Goal: Register for event/course

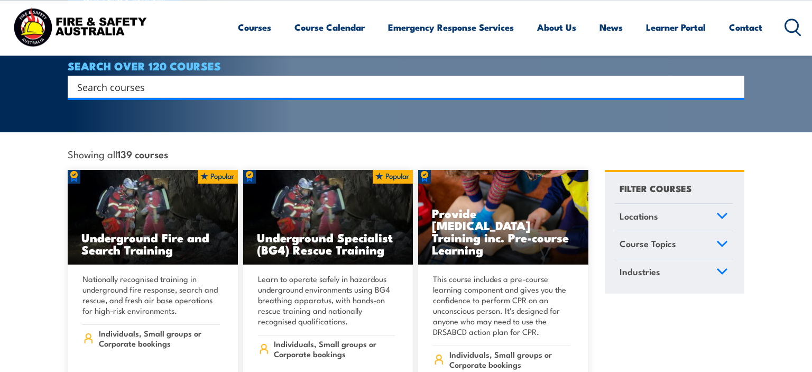
scroll to position [223, 0]
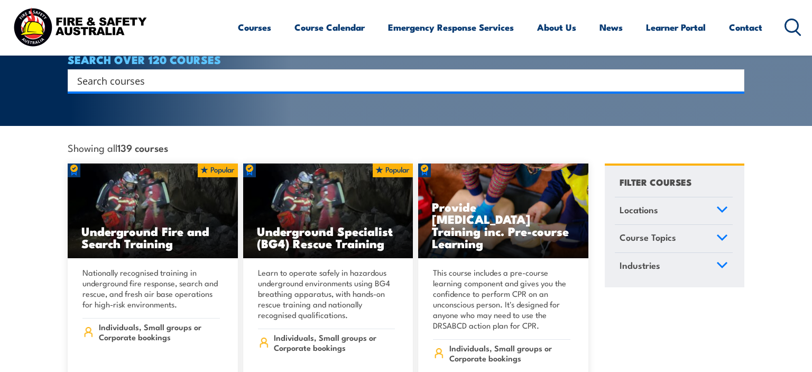
click at [721, 234] on icon at bounding box center [722, 237] width 12 height 7
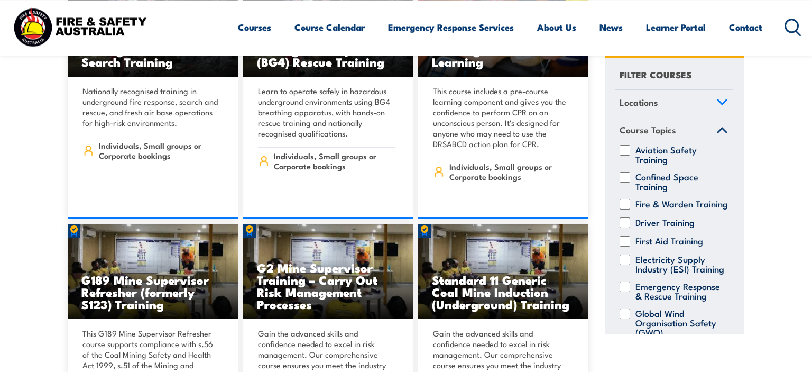
scroll to position [446, 0]
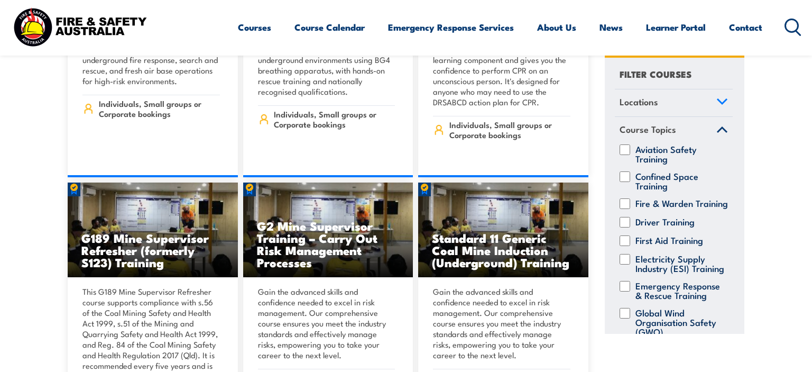
click at [627, 239] on input "First Aid Training" at bounding box center [624, 240] width 11 height 11
checkbox input "true"
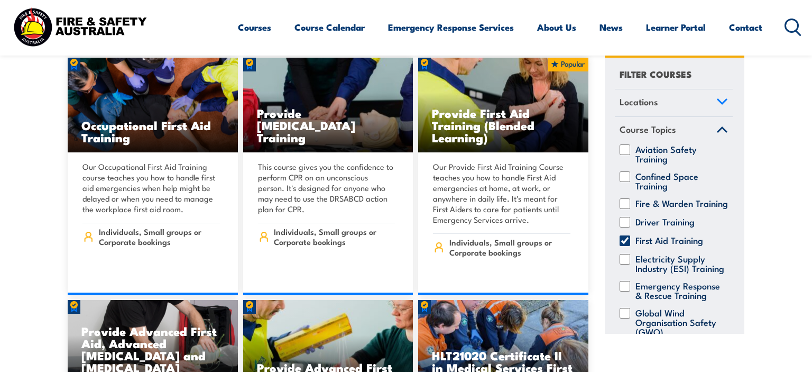
scroll to position [1004, 0]
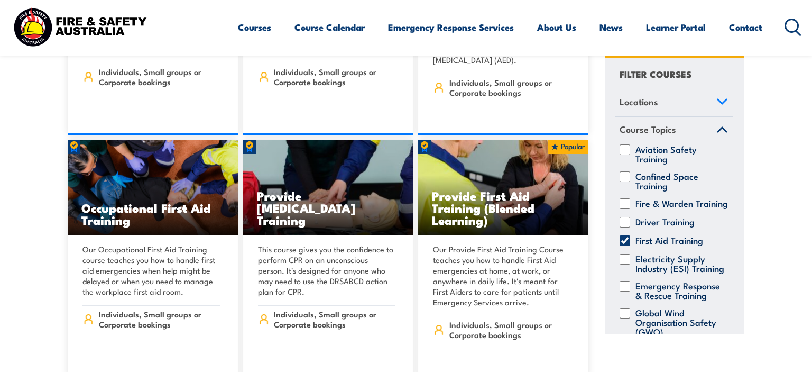
click at [18, 224] on section "Showing all 15 courses with a course topic of First Aid Training Locations New …" at bounding box center [406, 12] width 812 height 1335
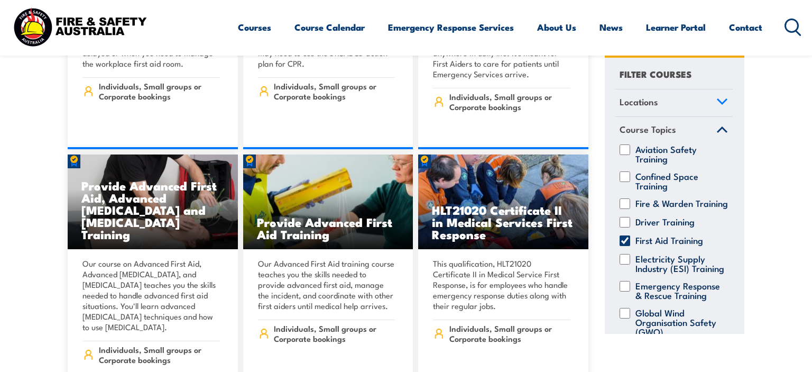
scroll to position [1228, 0]
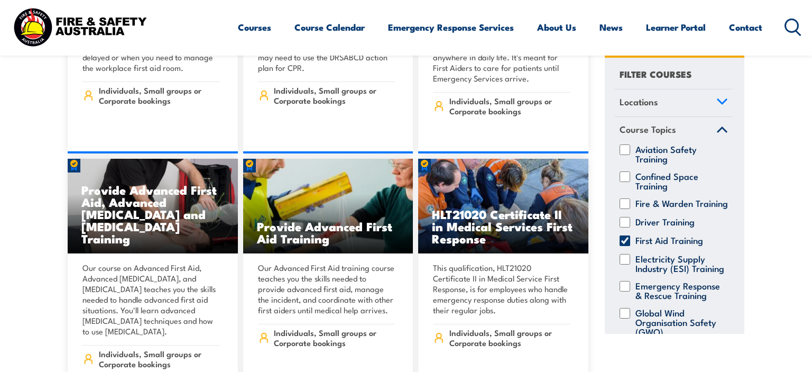
click at [624, 238] on input "First Aid Training" at bounding box center [624, 240] width 11 height 11
checkbox input "false"
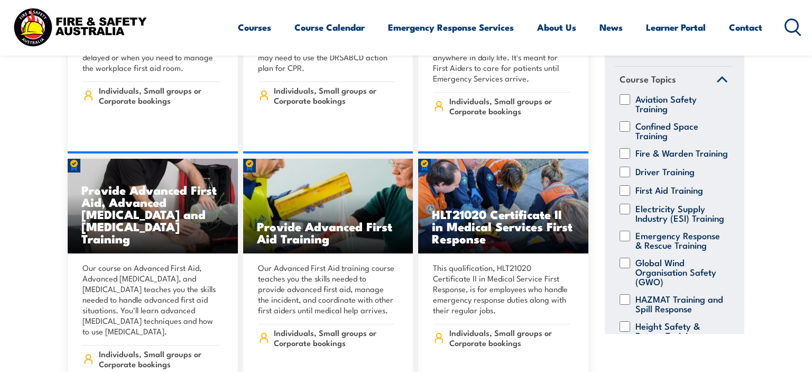
scroll to position [157, 0]
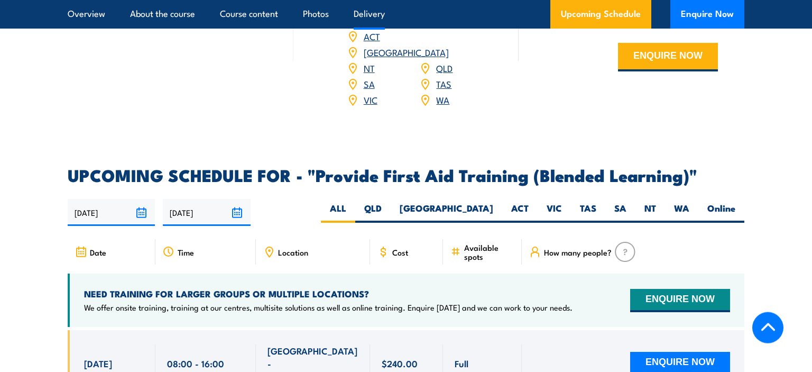
scroll to position [1953, 0]
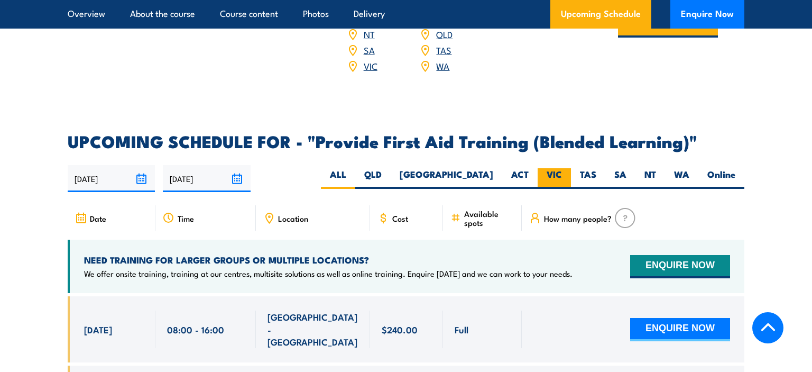
click at [555, 179] on label "VIC" at bounding box center [553, 178] width 33 height 21
click at [562, 175] on input "VIC" at bounding box center [565, 171] width 7 height 7
radio input "true"
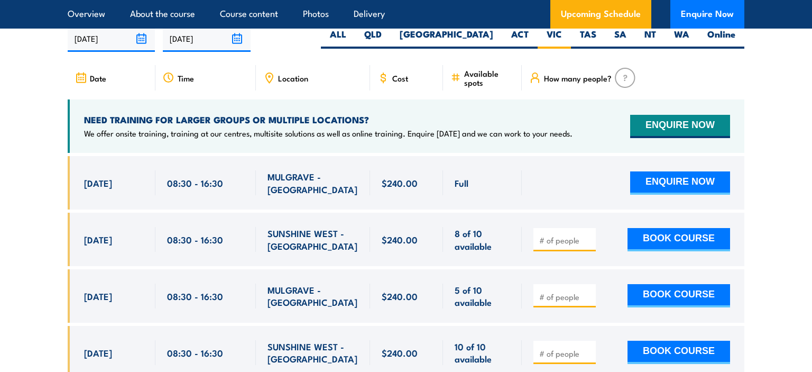
scroll to position [2093, 0]
click at [30, 125] on section "UPCOMING SCHEDULE FOR - "Provide First Aid Training (Blended Learning)" 24/08/2…" at bounding box center [406, 363] width 812 height 740
click at [43, 187] on section "UPCOMING SCHEDULE FOR - "Provide First Aid Training (Blended Learning)" 24/08/2…" at bounding box center [406, 363] width 812 height 740
click at [29, 198] on section "UPCOMING SCHEDULE FOR - "Provide First Aid Training (Blended Learning)" 24/08/2…" at bounding box center [406, 363] width 812 height 740
click at [14, 226] on section "UPCOMING SCHEDULE FOR - "Provide First Aid Training (Blended Learning)" 24/08/2…" at bounding box center [406, 363] width 812 height 740
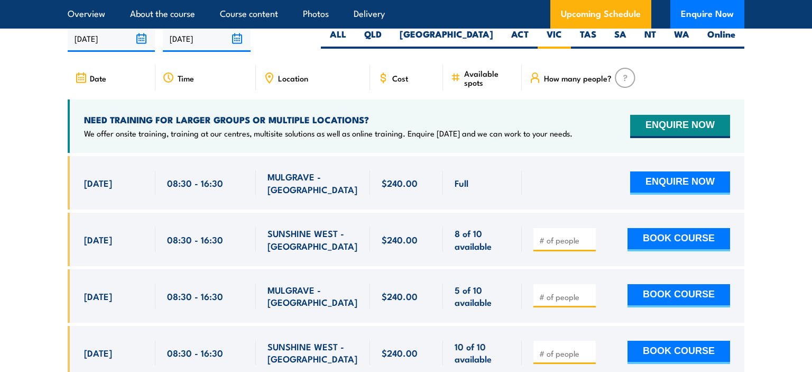
click at [33, 149] on section "UPCOMING SCHEDULE FOR - "Provide First Aid Training (Blended Learning)" 24/08/2…" at bounding box center [406, 363] width 812 height 740
click at [6, 152] on section "UPCOMING SCHEDULE FOR - "Provide First Aid Training (Blended Learning)" 24/08/2…" at bounding box center [406, 363] width 812 height 740
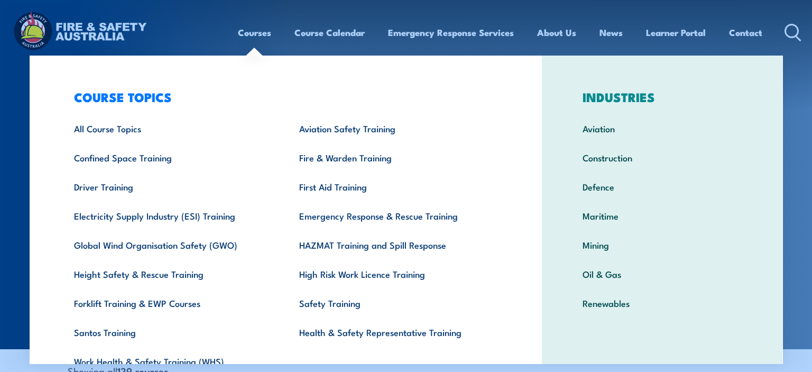
click at [247, 34] on link "Courses" at bounding box center [254, 32] width 33 height 28
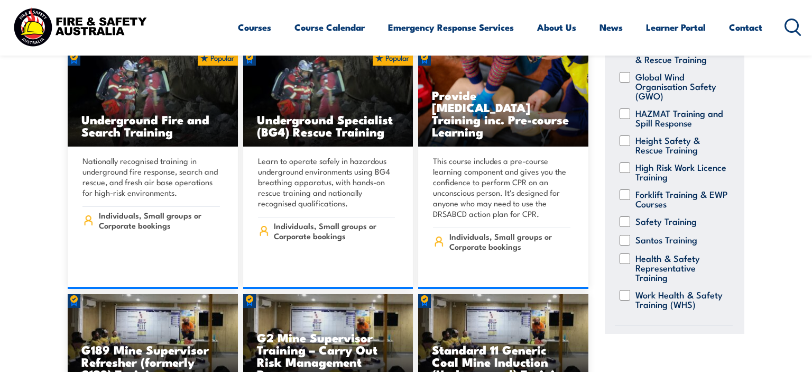
scroll to position [261, 0]
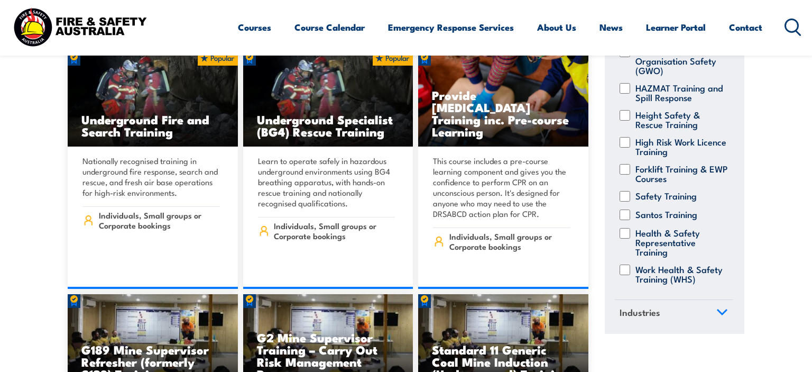
click at [646, 312] on span "Industries" at bounding box center [639, 312] width 41 height 14
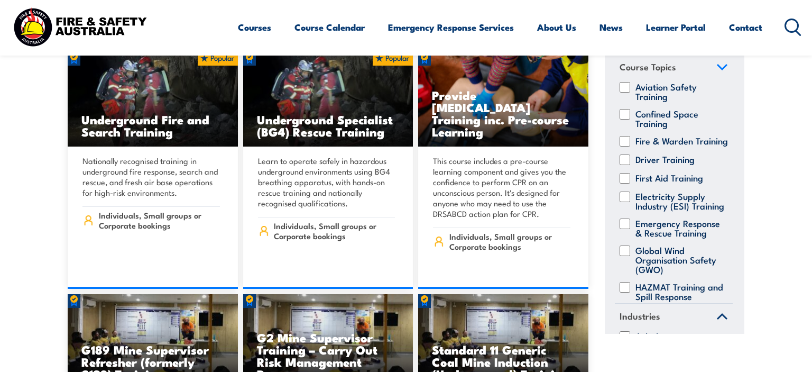
scroll to position [0, 0]
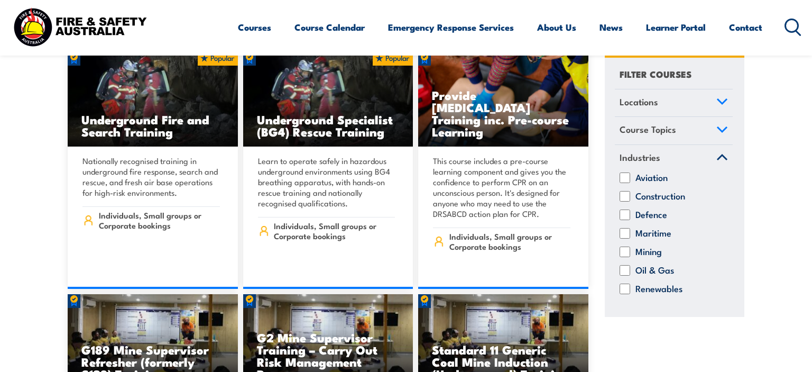
click at [641, 160] on span "Industries" at bounding box center [639, 157] width 41 height 14
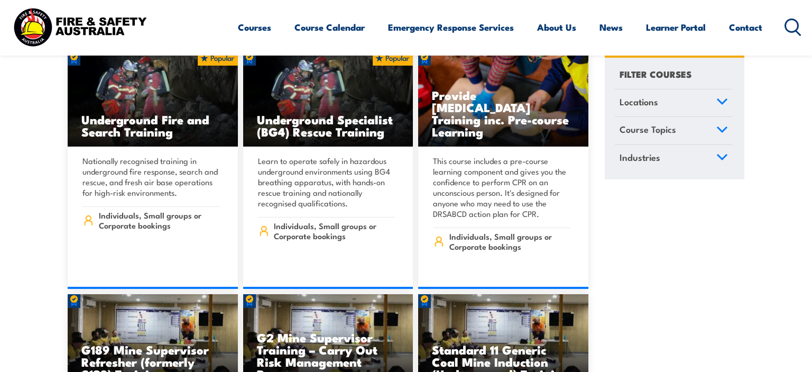
click at [646, 124] on span "Course Topics" at bounding box center [647, 130] width 57 height 14
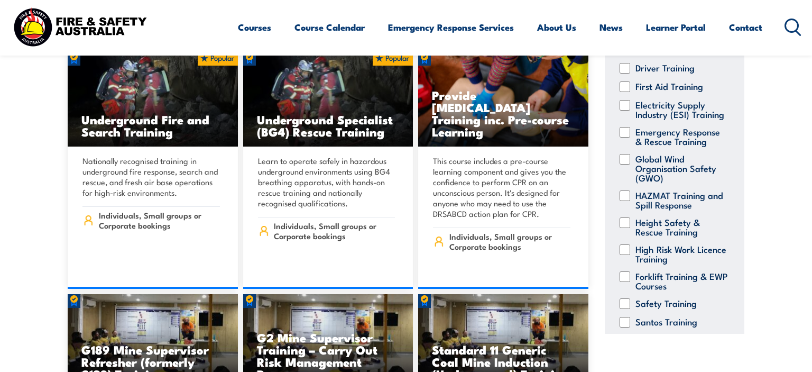
scroll to position [157, 0]
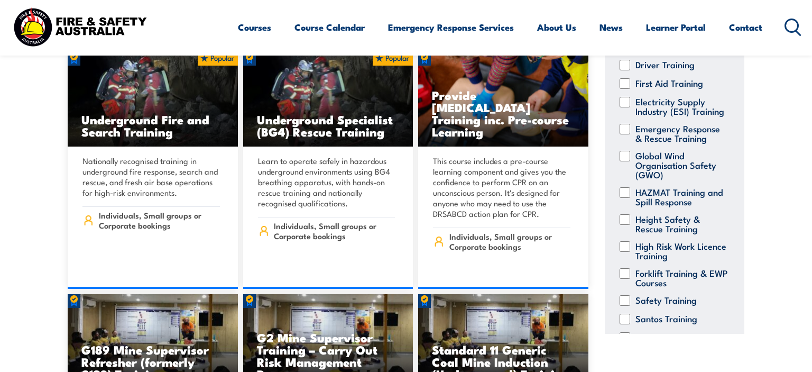
click at [647, 276] on label "Forklift Training & EWP Courses" at bounding box center [681, 277] width 92 height 19
click at [630, 276] on input "Forklift Training & EWP Courses" at bounding box center [624, 273] width 11 height 11
checkbox input "true"
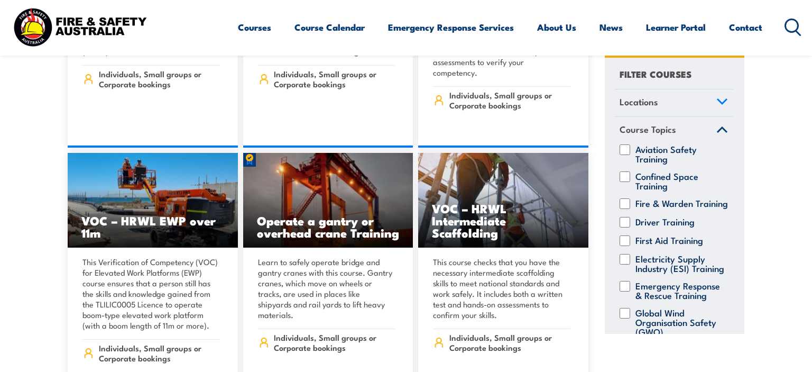
scroll to position [502, 0]
